Goal: Task Accomplishment & Management: Use online tool/utility

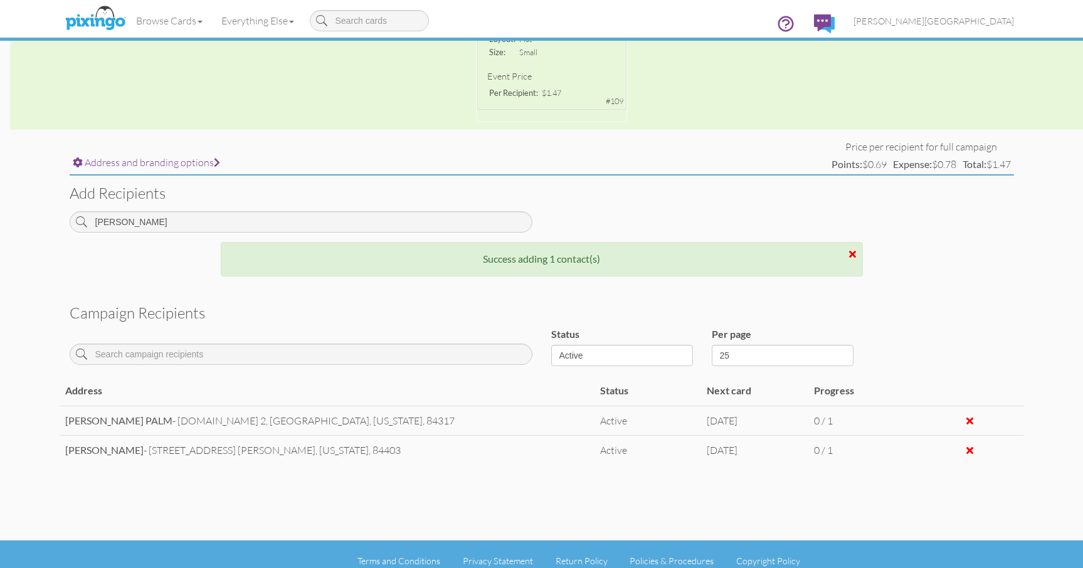
scroll to position [351, 0]
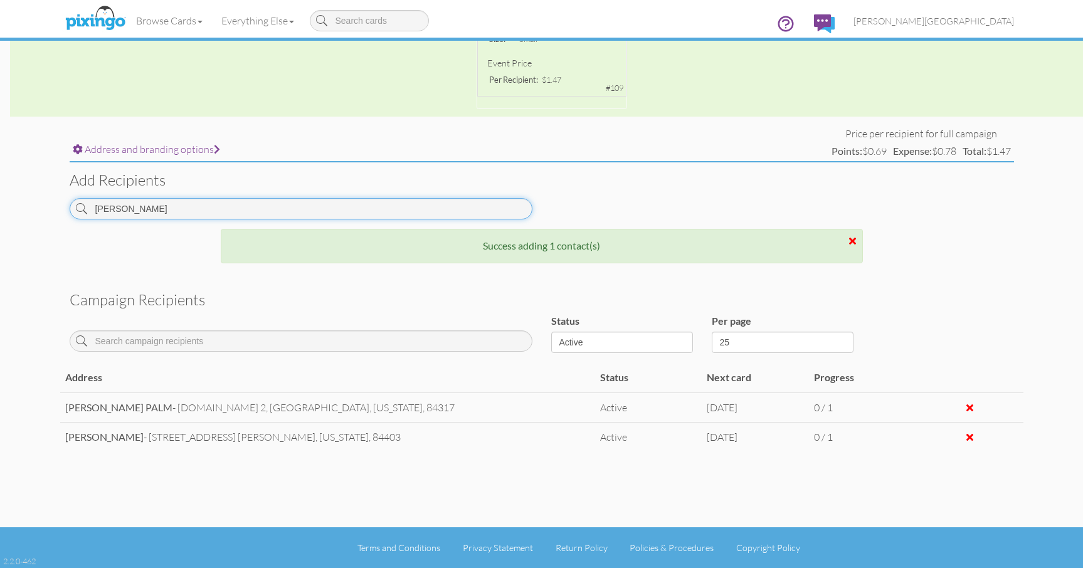
drag, startPoint x: 146, startPoint y: 208, endPoint x: 40, endPoint y: 206, distance: 106.6
click at [40, 207] on campaign-detail "Toggle navigation Visit Pixingo Mobile Browse Cards Business Accounting Automot…" at bounding box center [541, 108] width 1083 height 919
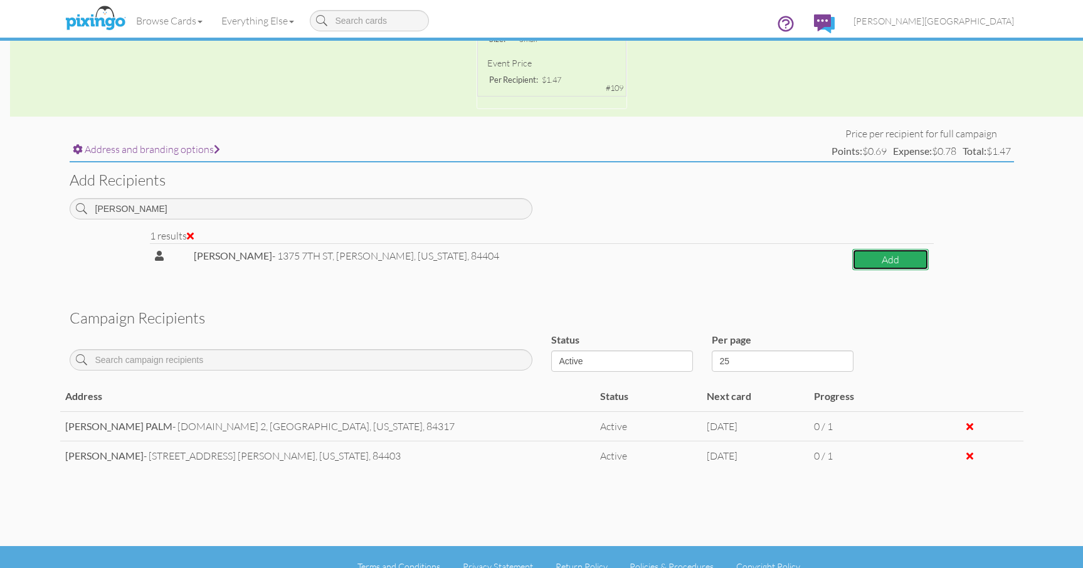
click at [858, 253] on button "Add" at bounding box center [890, 260] width 77 height 22
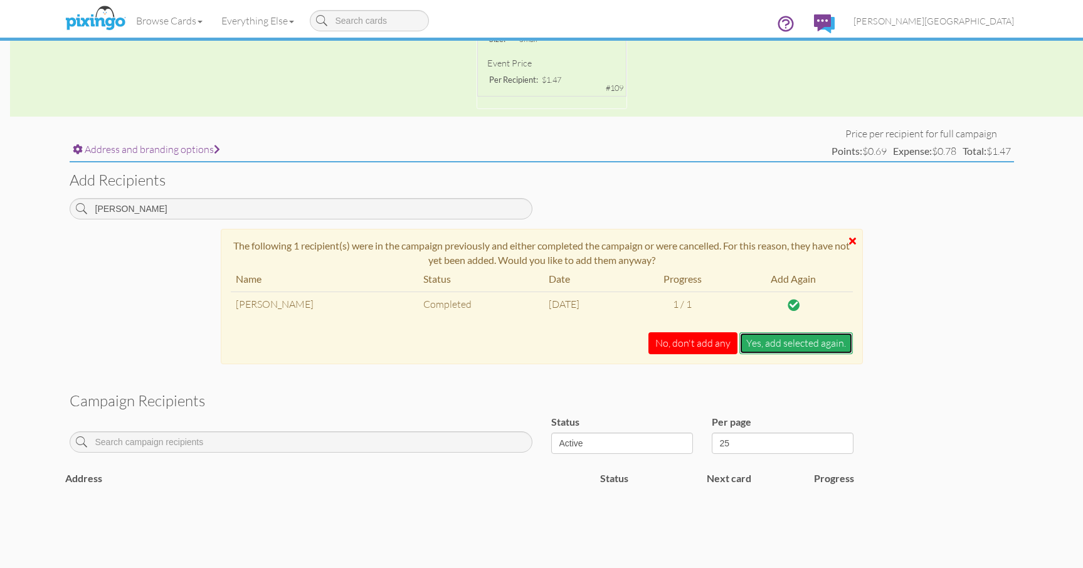
click at [769, 352] on button "Yes, add selected again." at bounding box center [796, 343] width 114 height 22
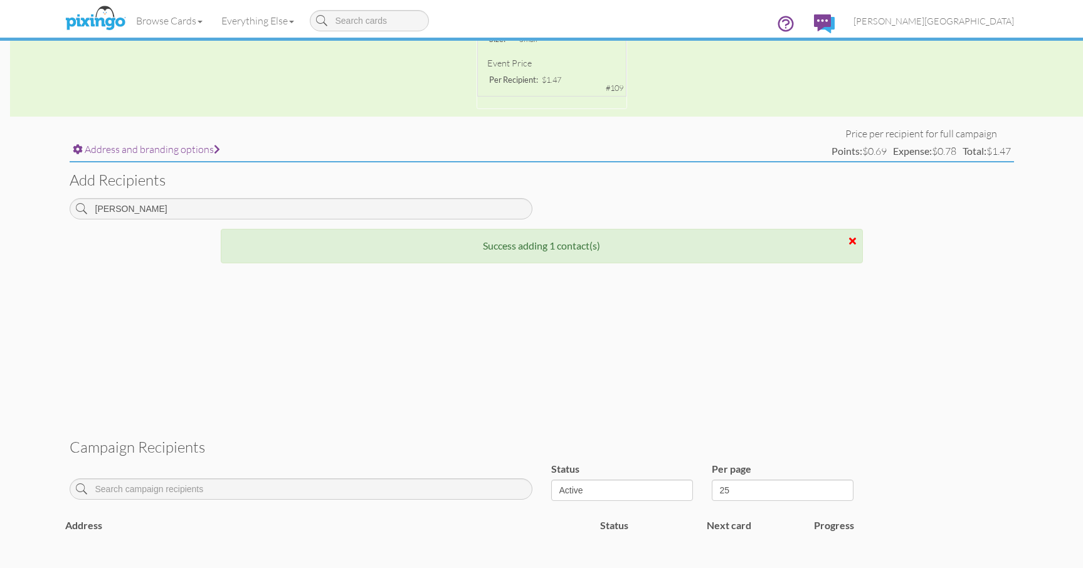
scroll to position [320, 0]
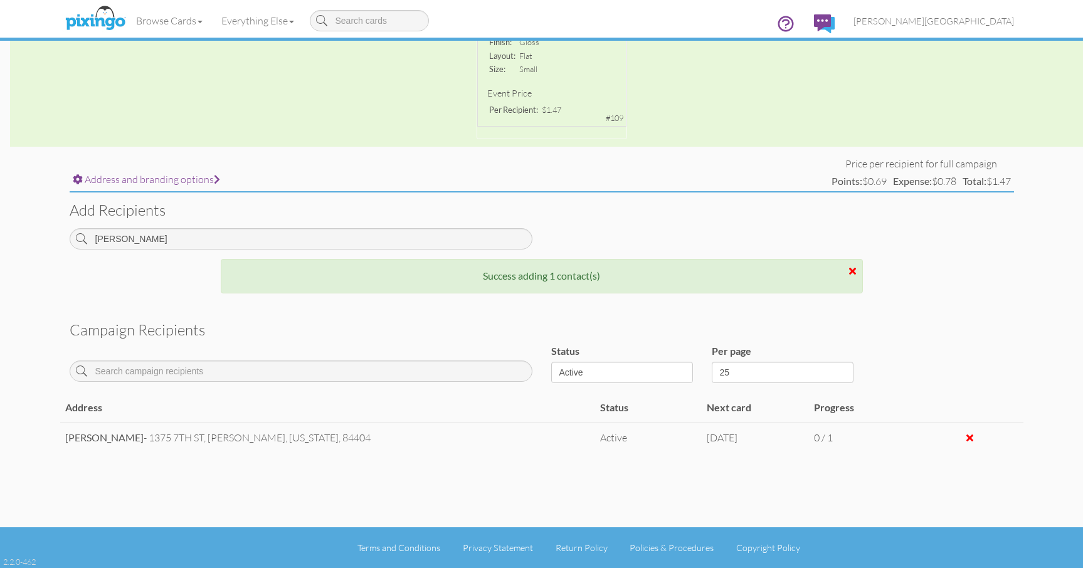
click at [216, 210] on h3 "Add recipients" at bounding box center [542, 210] width 944 height 16
drag, startPoint x: 151, startPoint y: 235, endPoint x: 34, endPoint y: 243, distance: 116.9
click at [34, 243] on campaign-detail "Toggle navigation Visit Pixingo Mobile Browse Cards Business Accounting Automot…" at bounding box center [541, 124] width 1083 height 889
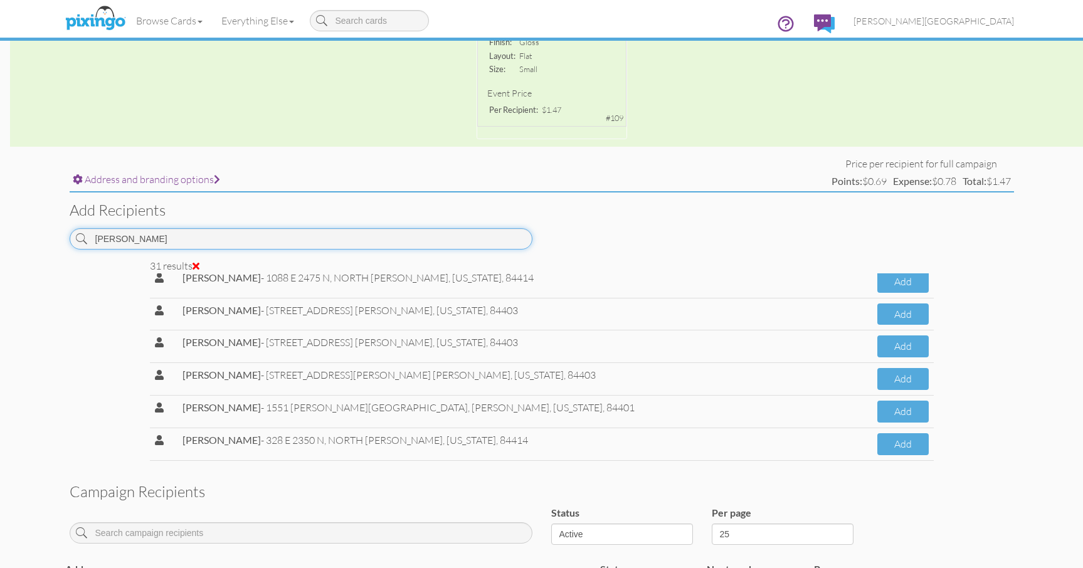
scroll to position [376, 0]
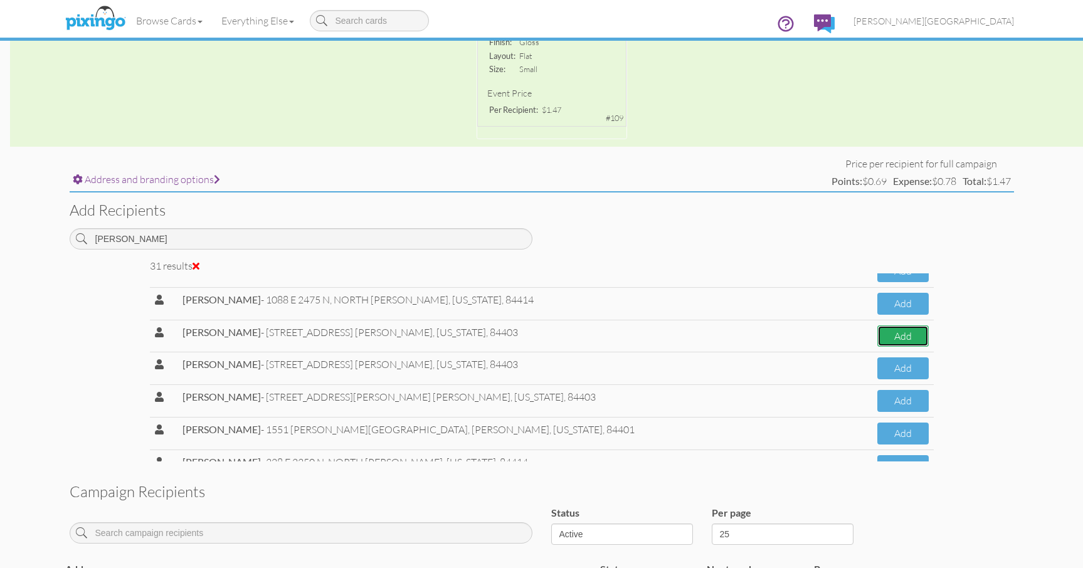
click at [877, 336] on button "Add" at bounding box center [902, 336] width 51 height 22
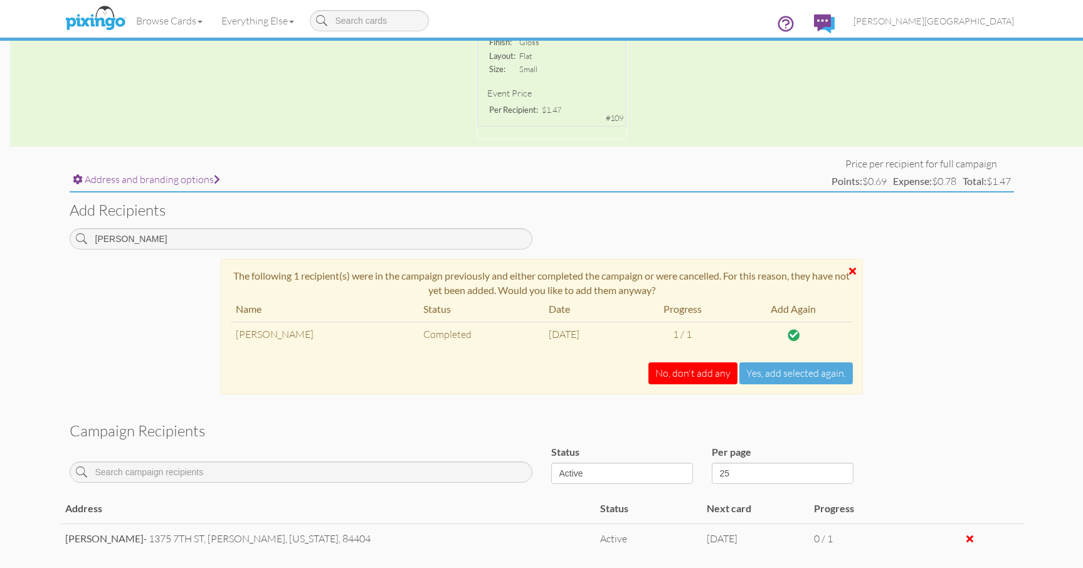
click at [776, 385] on div "The following 1 recipient(s) were in the campaign previously and either complet…" at bounding box center [542, 326] width 642 height 135
click at [778, 378] on button "Yes, add selected again." at bounding box center [796, 373] width 114 height 22
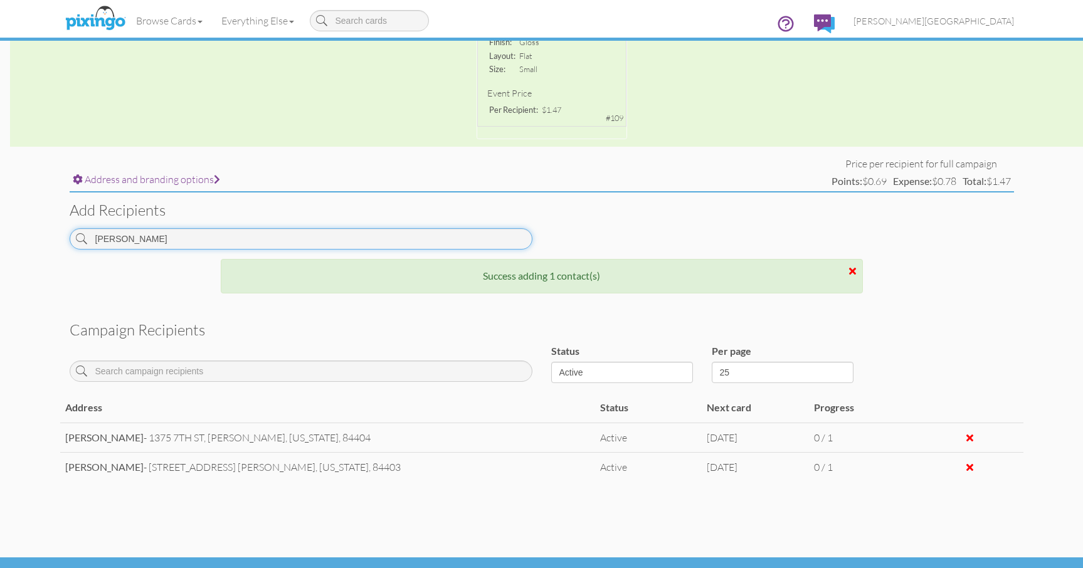
drag, startPoint x: 175, startPoint y: 240, endPoint x: 44, endPoint y: 240, distance: 131.1
click at [48, 240] on campaign-detail "Toggle navigation Visit Pixingo Mobile Browse Cards Business Accounting Automot…" at bounding box center [541, 139] width 1083 height 919
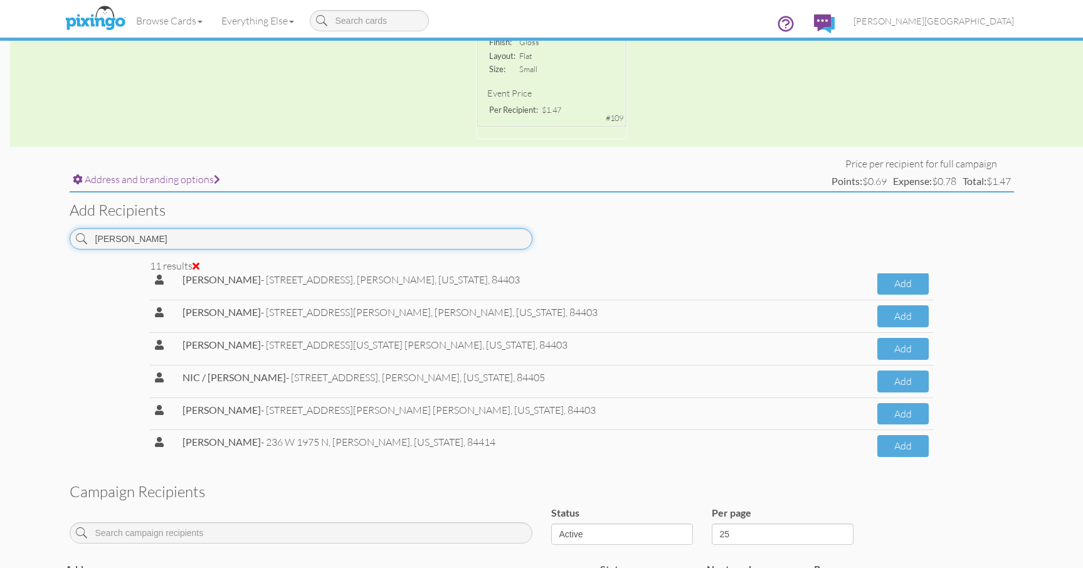
scroll to position [125, 0]
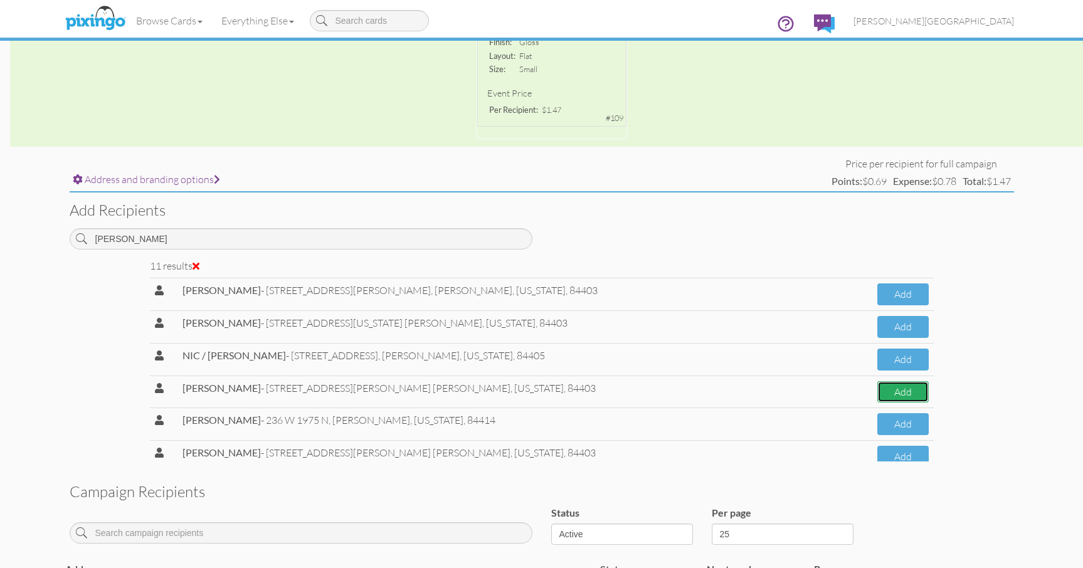
click at [913, 396] on button "Add" at bounding box center [902, 392] width 51 height 22
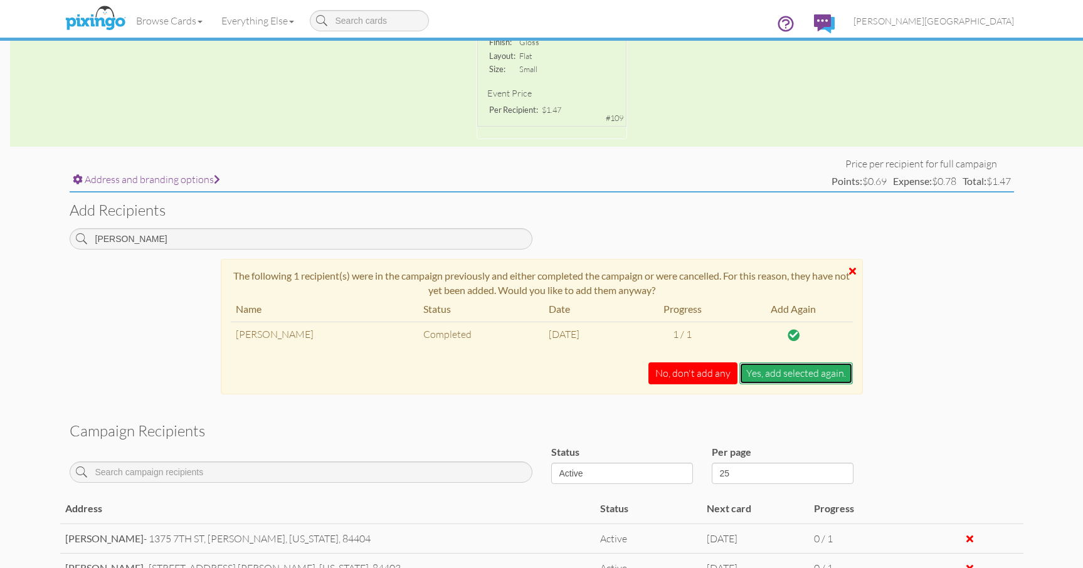
click at [789, 376] on button "Yes, add selected again." at bounding box center [796, 373] width 114 height 22
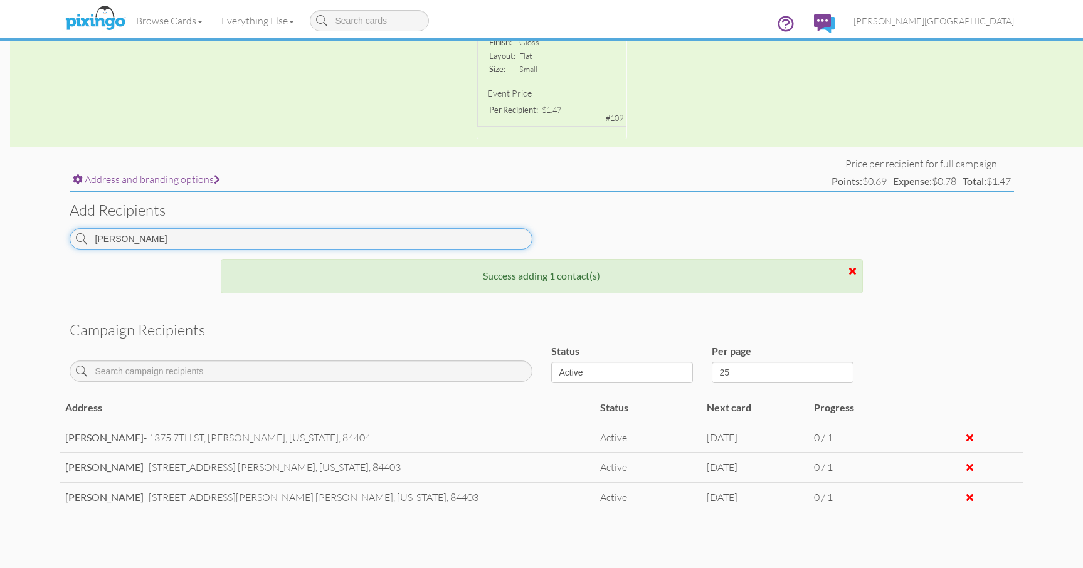
drag, startPoint x: 151, startPoint y: 240, endPoint x: 56, endPoint y: 240, distance: 94.7
click at [56, 240] on campaign-detail "Toggle navigation Visit Pixingo Mobile Browse Cards Business Accounting Automot…" at bounding box center [541, 154] width 1083 height 948
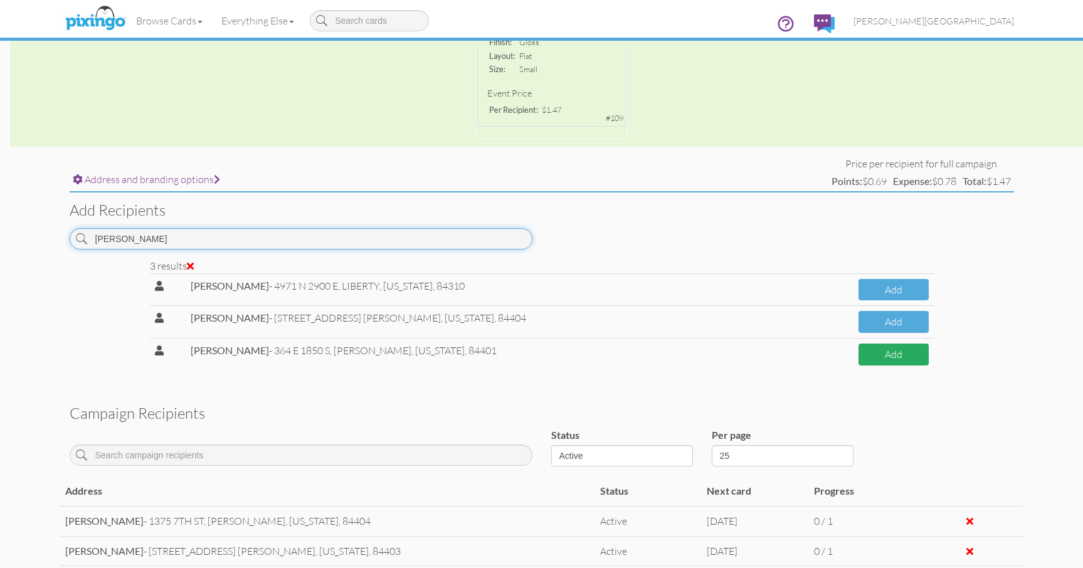
type input "[PERSON_NAME]"
click at [875, 351] on button "Add" at bounding box center [894, 355] width 70 height 22
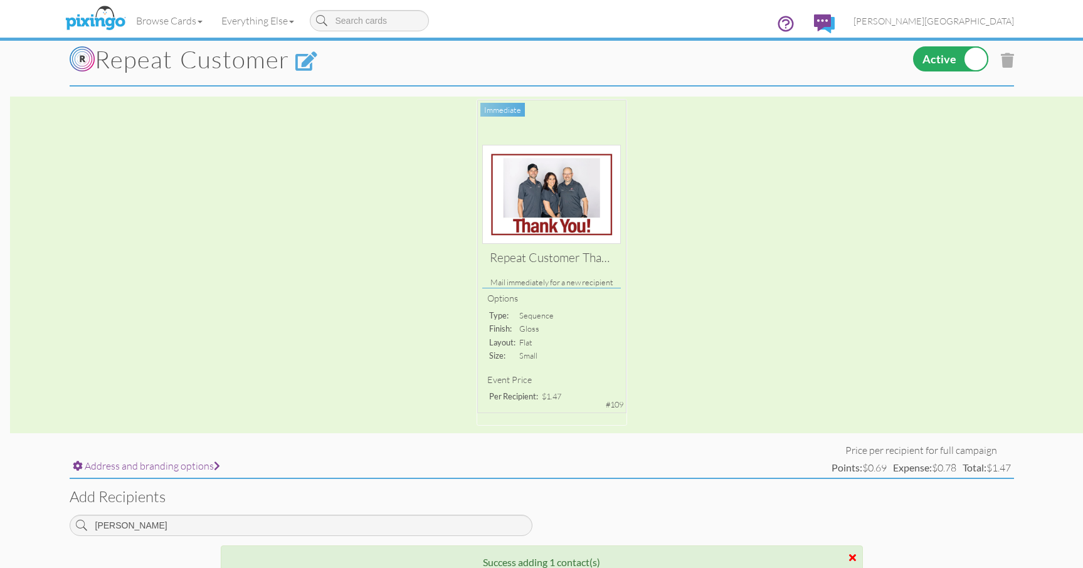
scroll to position [0, 0]
